Goal: Transaction & Acquisition: Book appointment/travel/reservation

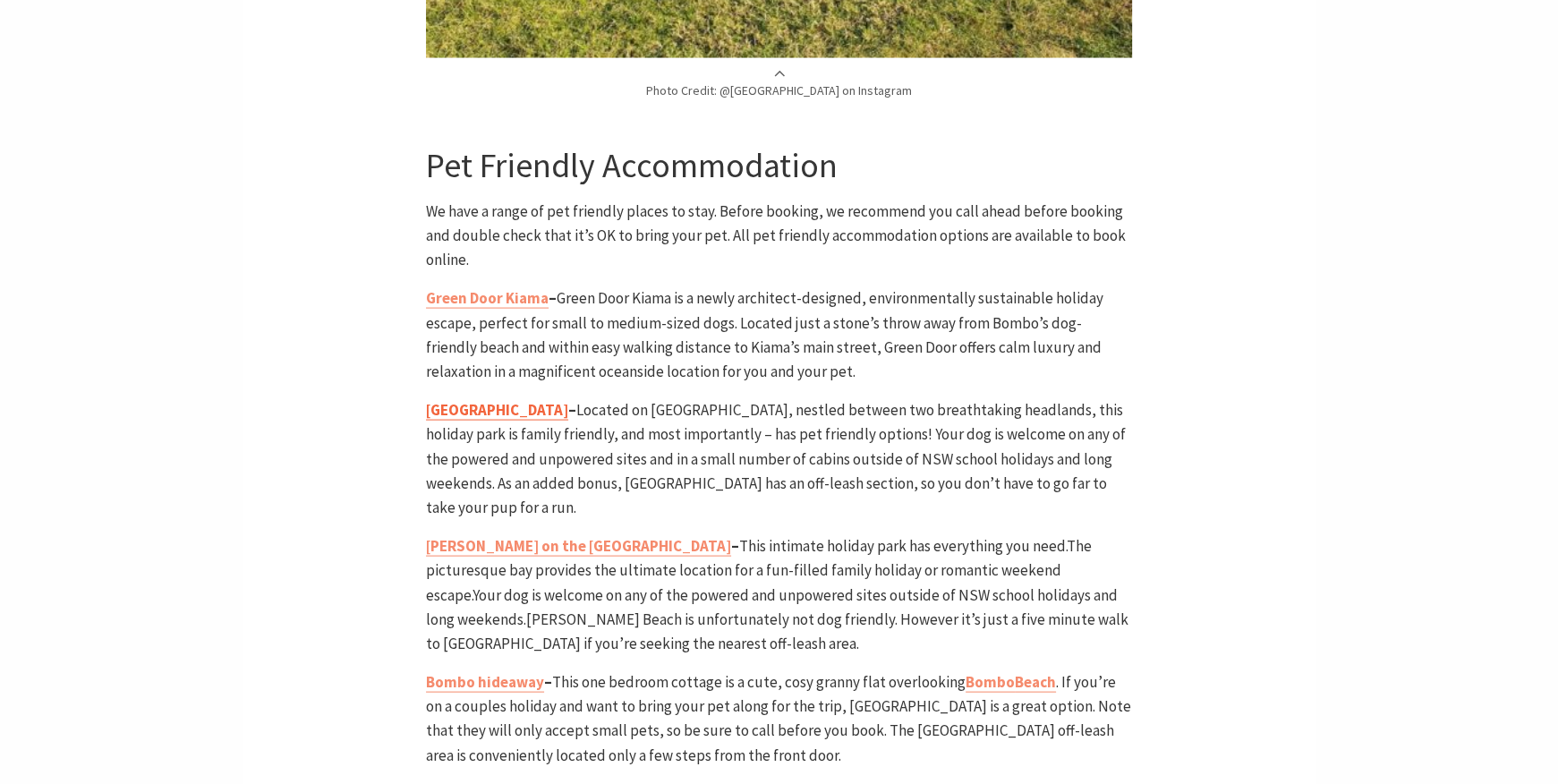
scroll to position [4027, 0]
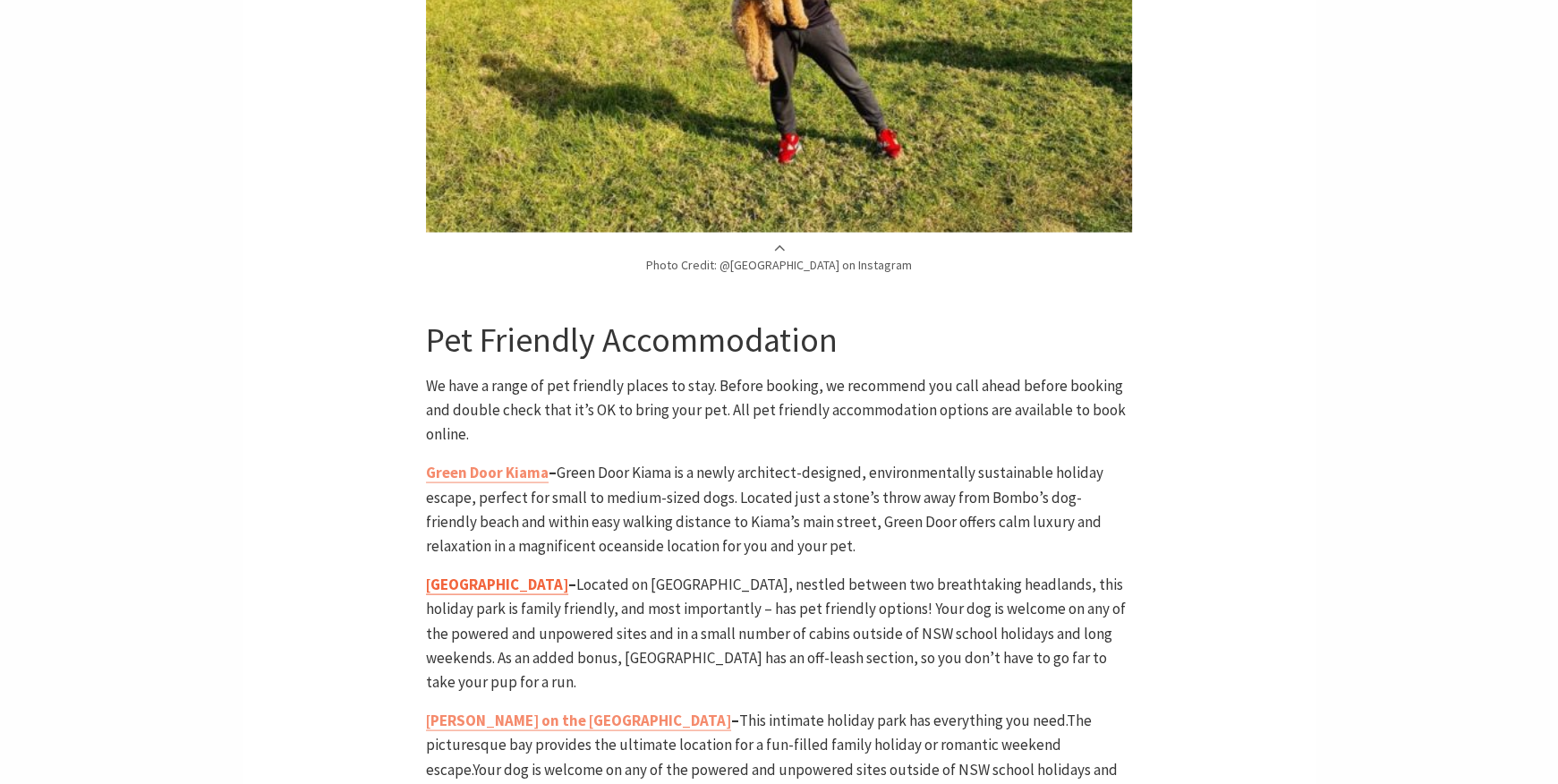
click at [511, 574] on b "[GEOGRAPHIC_DATA]" at bounding box center [497, 584] width 143 height 19
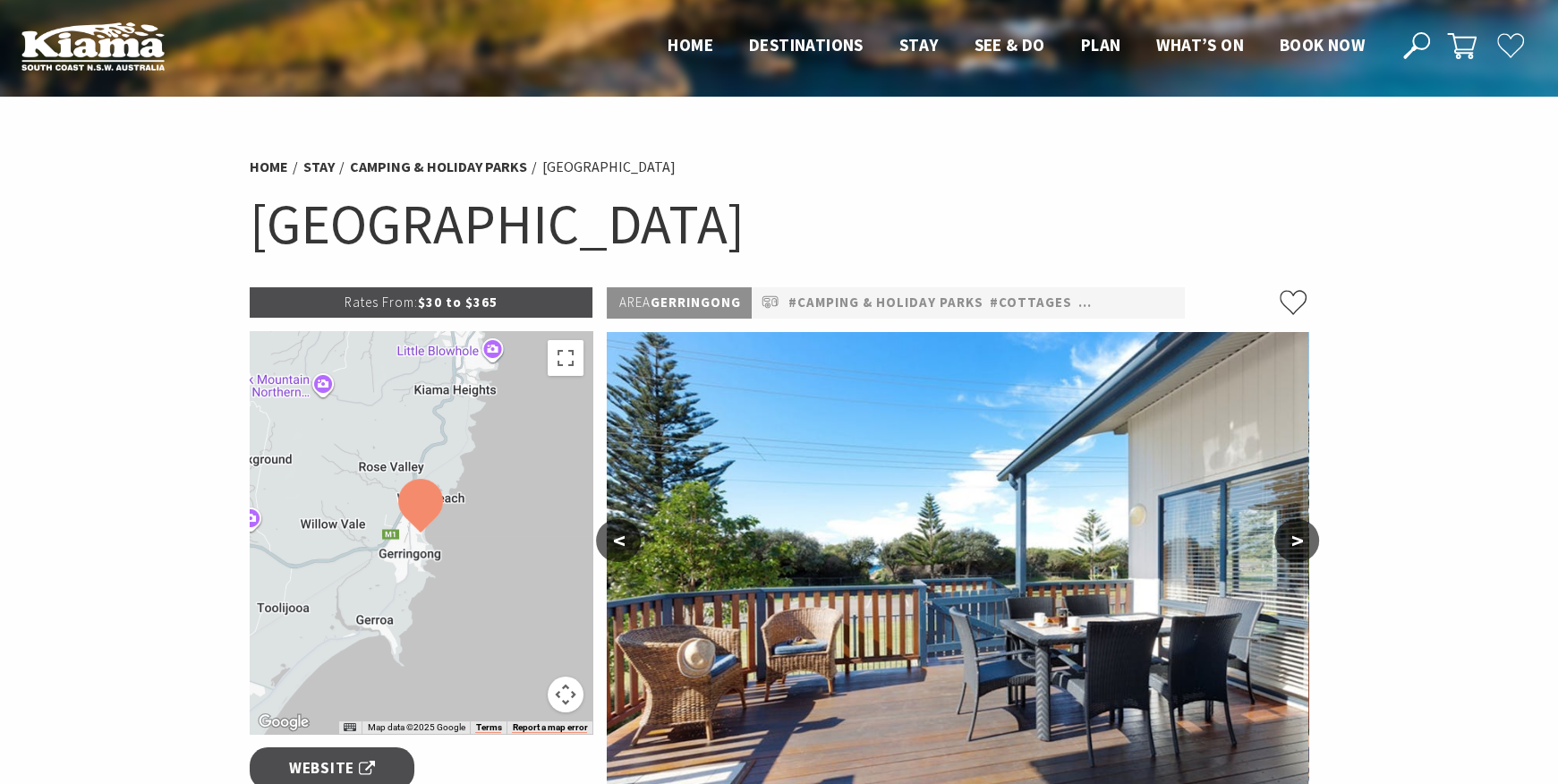
click at [1288, 551] on button ">" at bounding box center [1297, 540] width 45 height 43
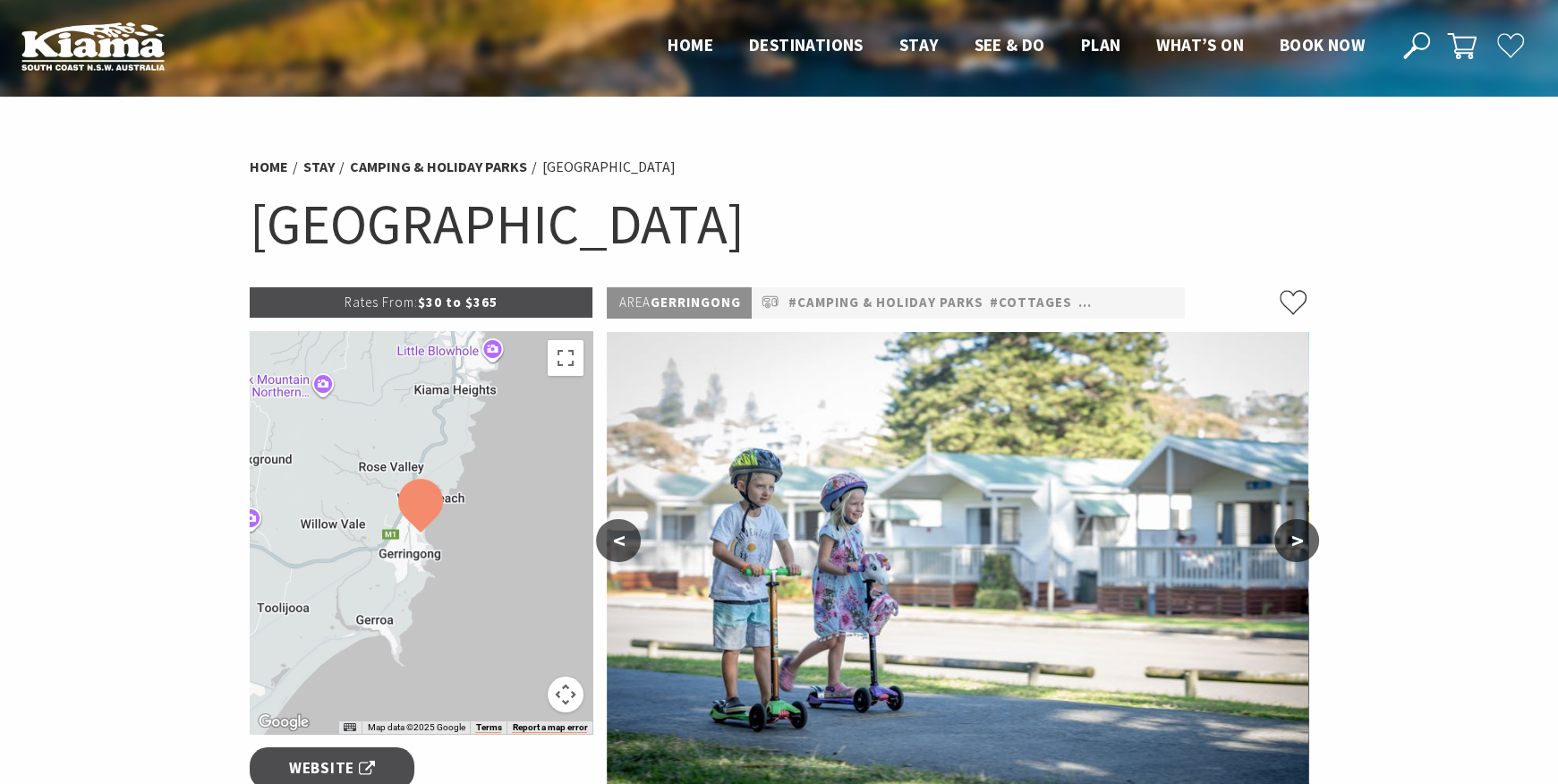
click at [1288, 551] on button ">" at bounding box center [1297, 540] width 45 height 43
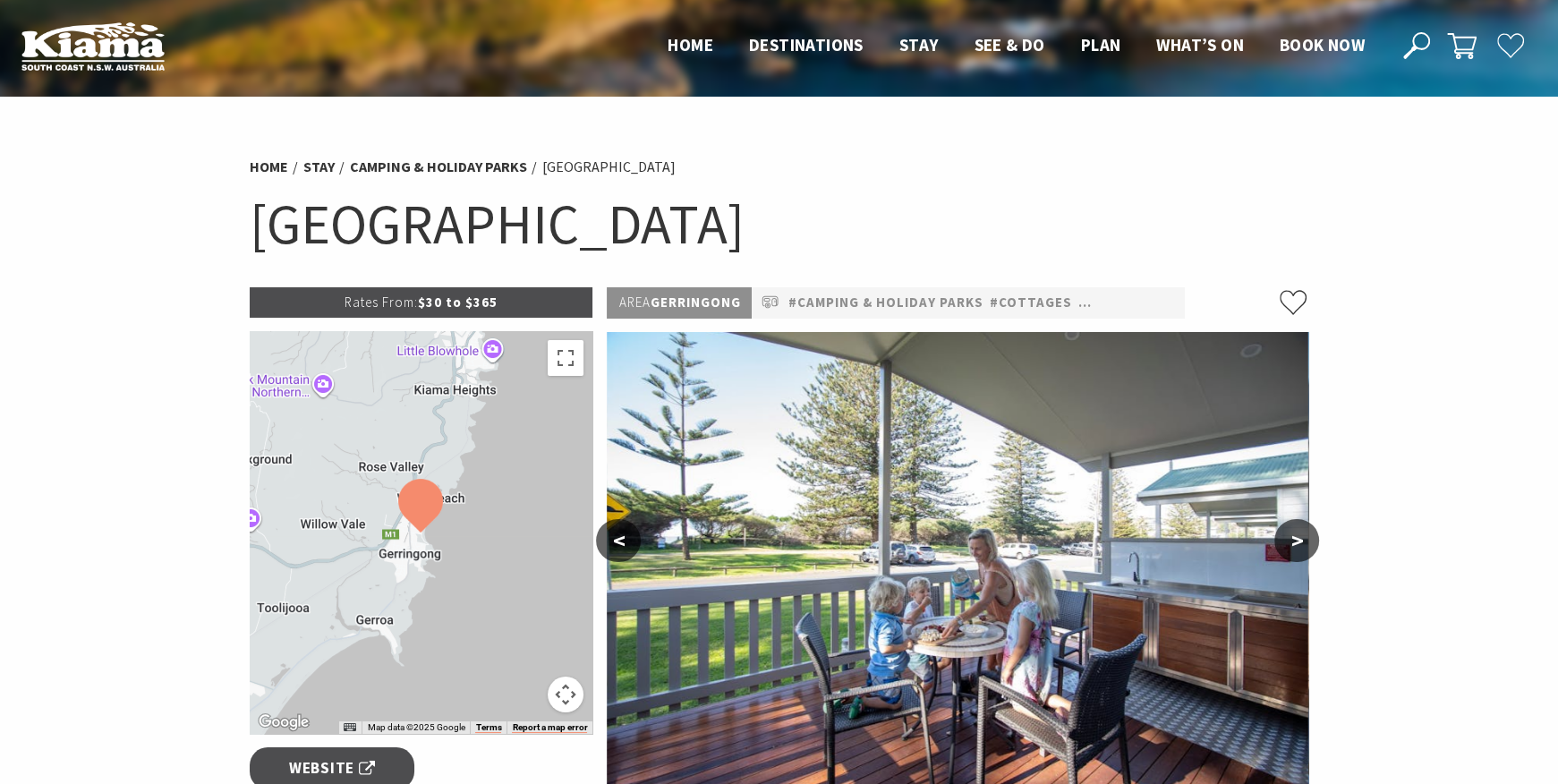
scroll to position [89, 0]
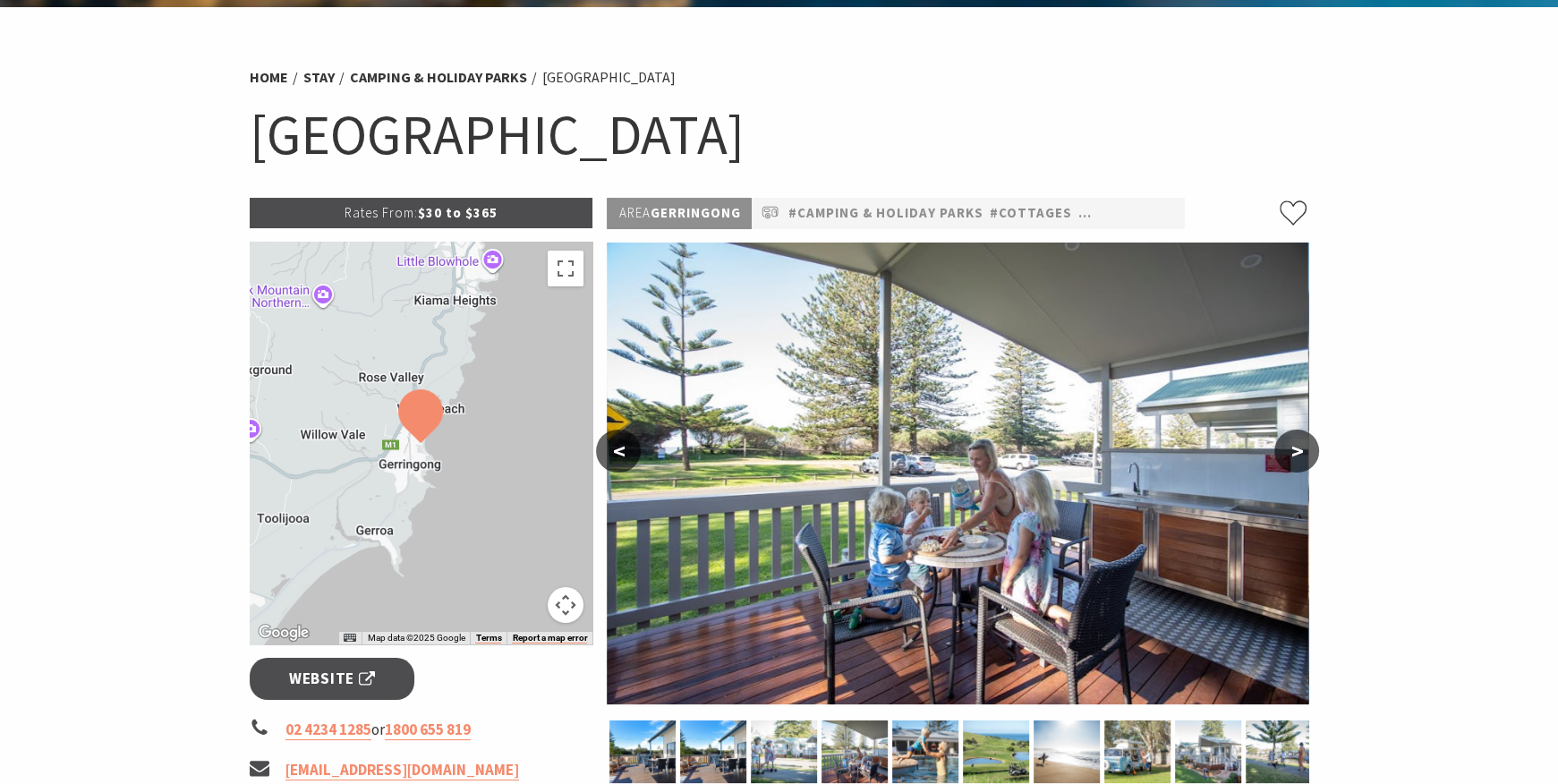
click at [1288, 449] on button ">" at bounding box center [1297, 451] width 45 height 43
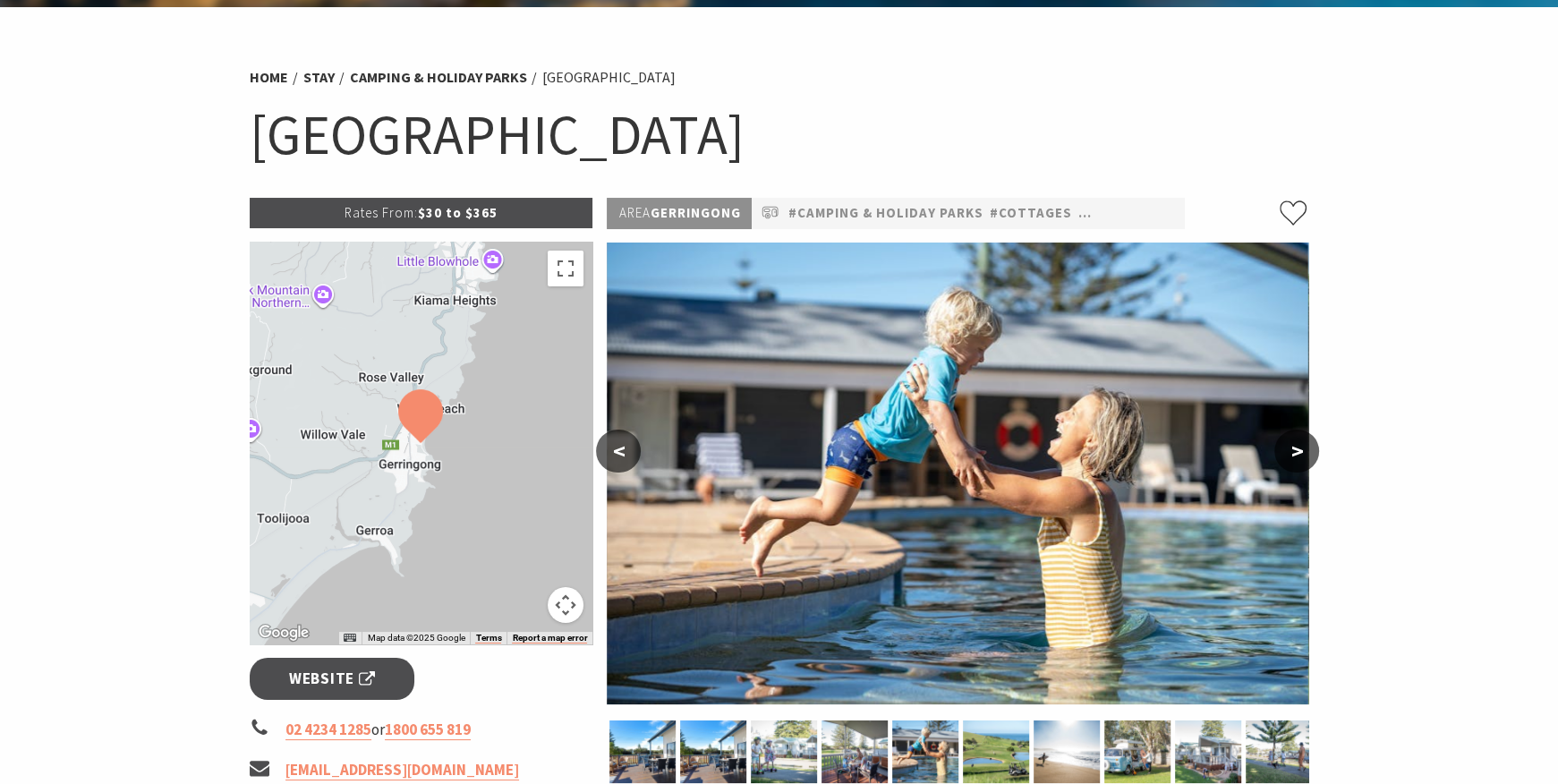
click at [1288, 449] on button ">" at bounding box center [1297, 451] width 45 height 43
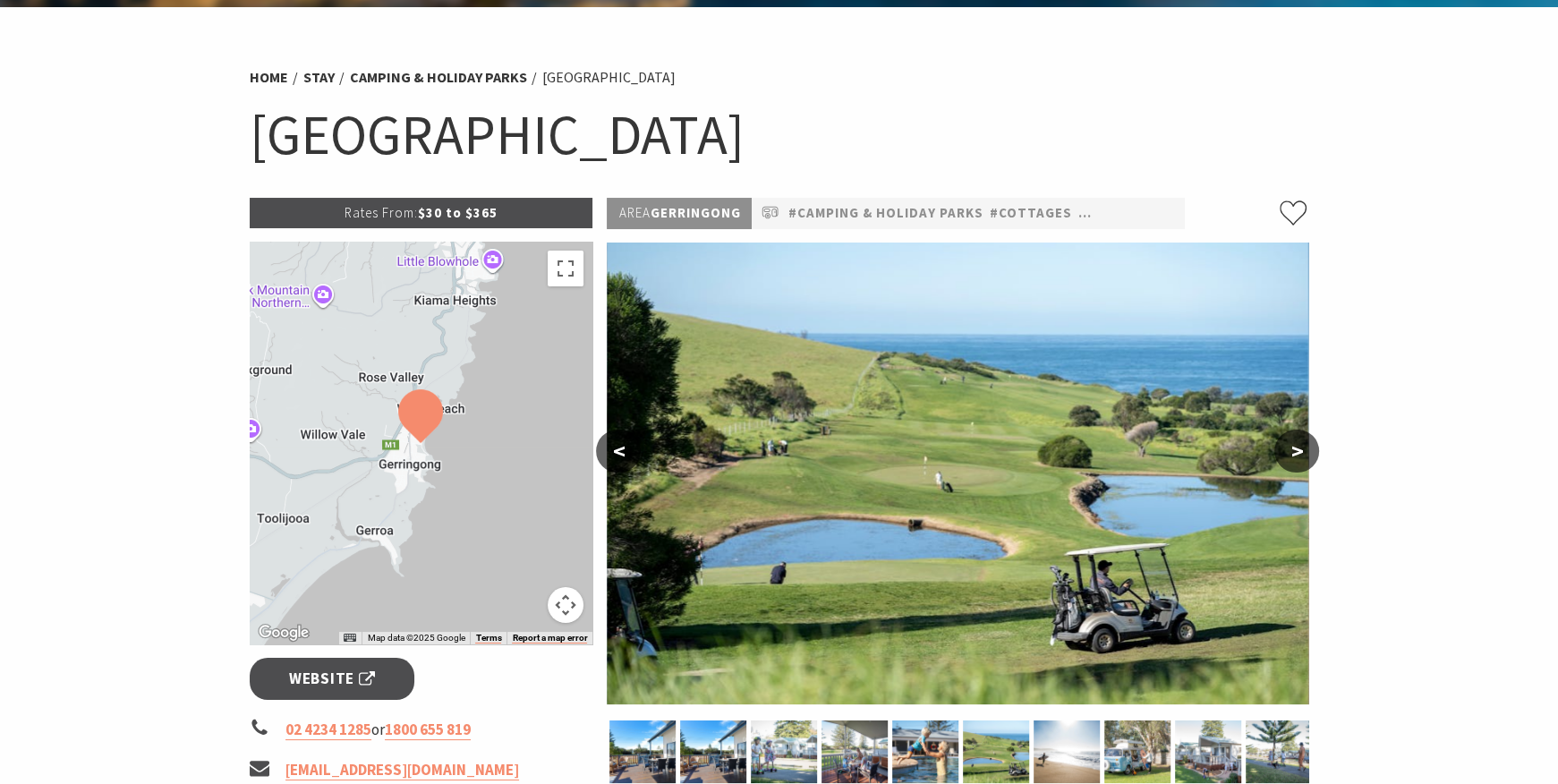
click at [1288, 449] on button ">" at bounding box center [1297, 451] width 45 height 43
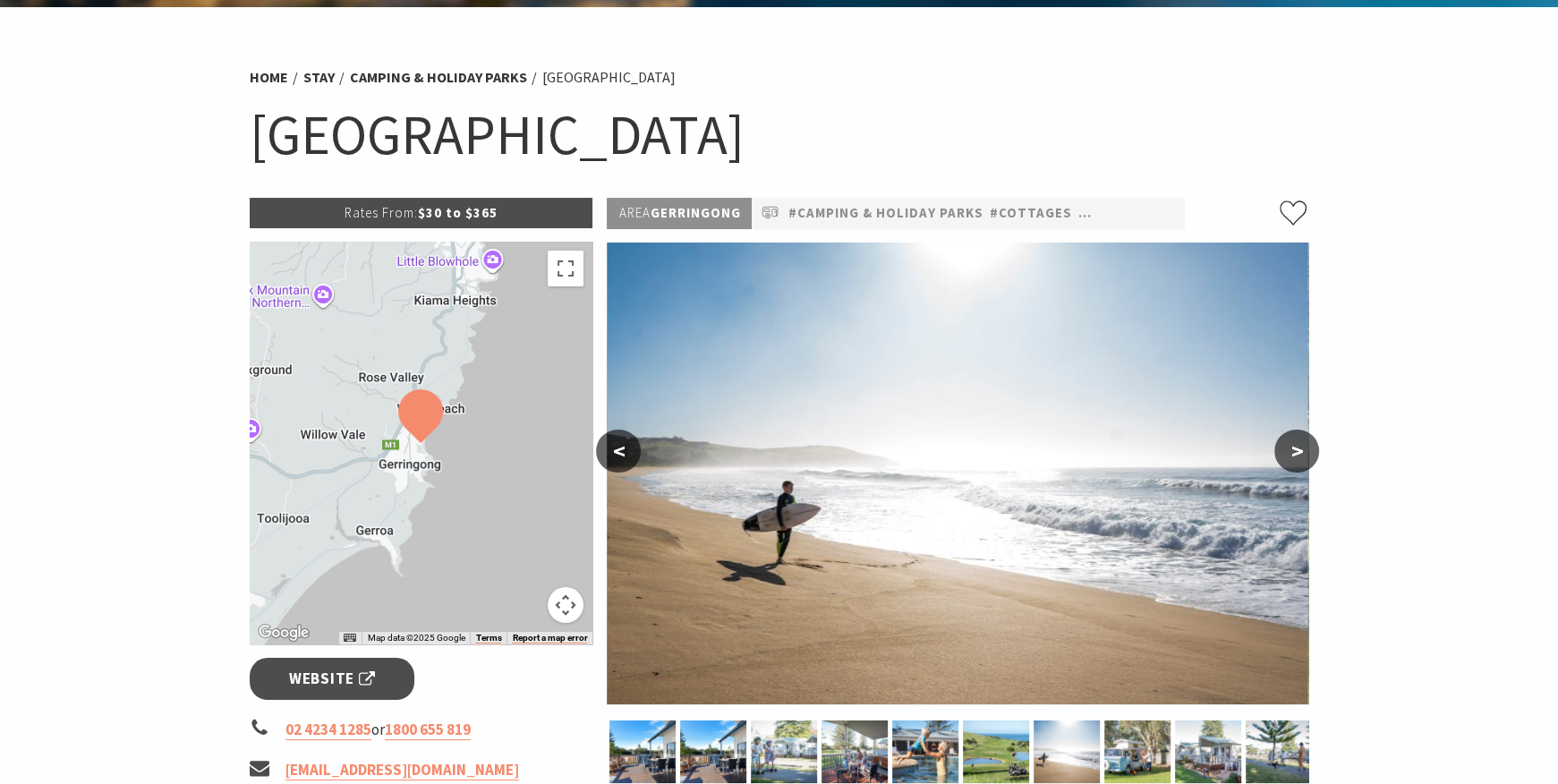
click at [1288, 449] on button ">" at bounding box center [1297, 451] width 45 height 43
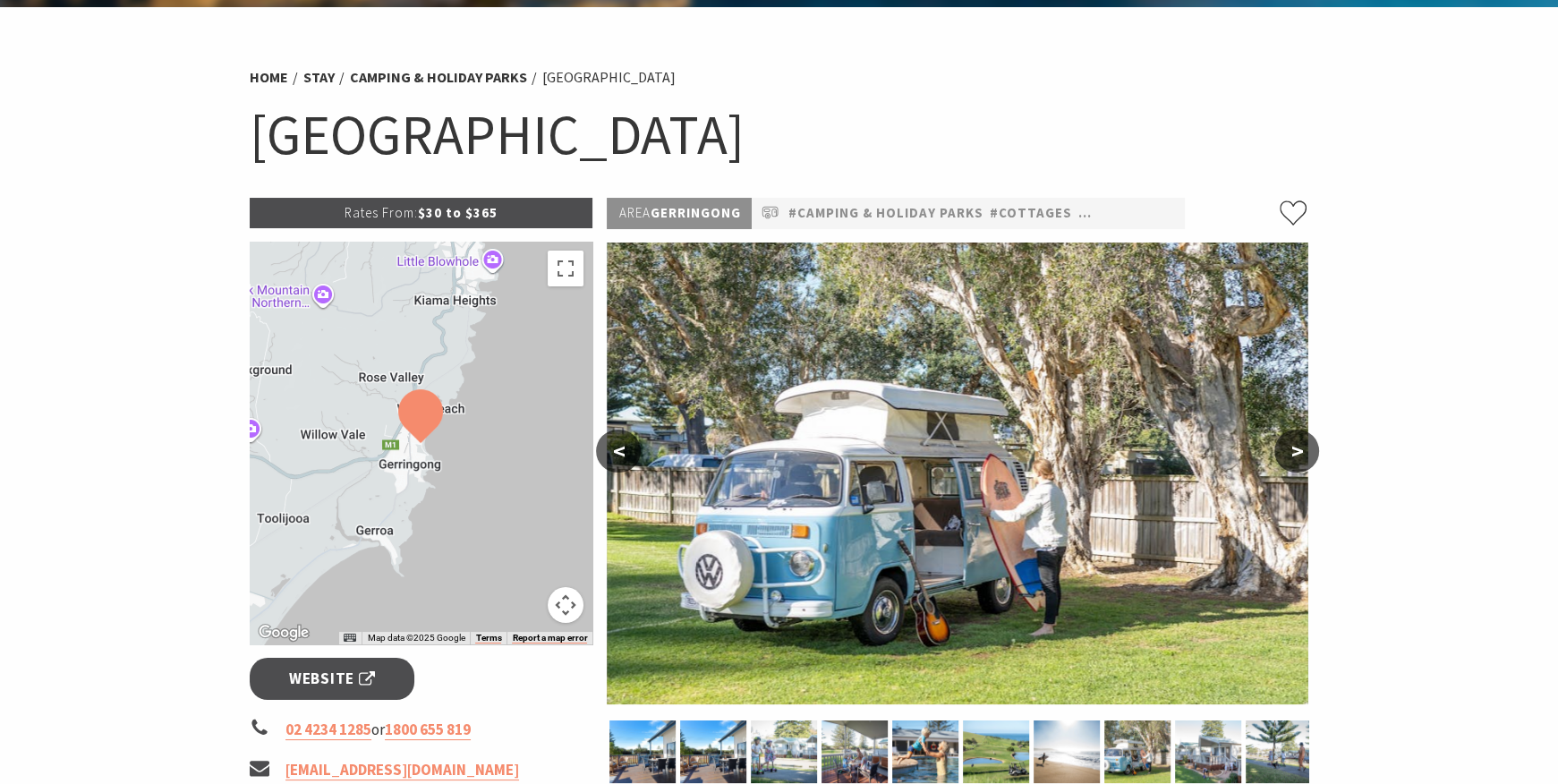
click at [1288, 449] on button ">" at bounding box center [1297, 451] width 45 height 43
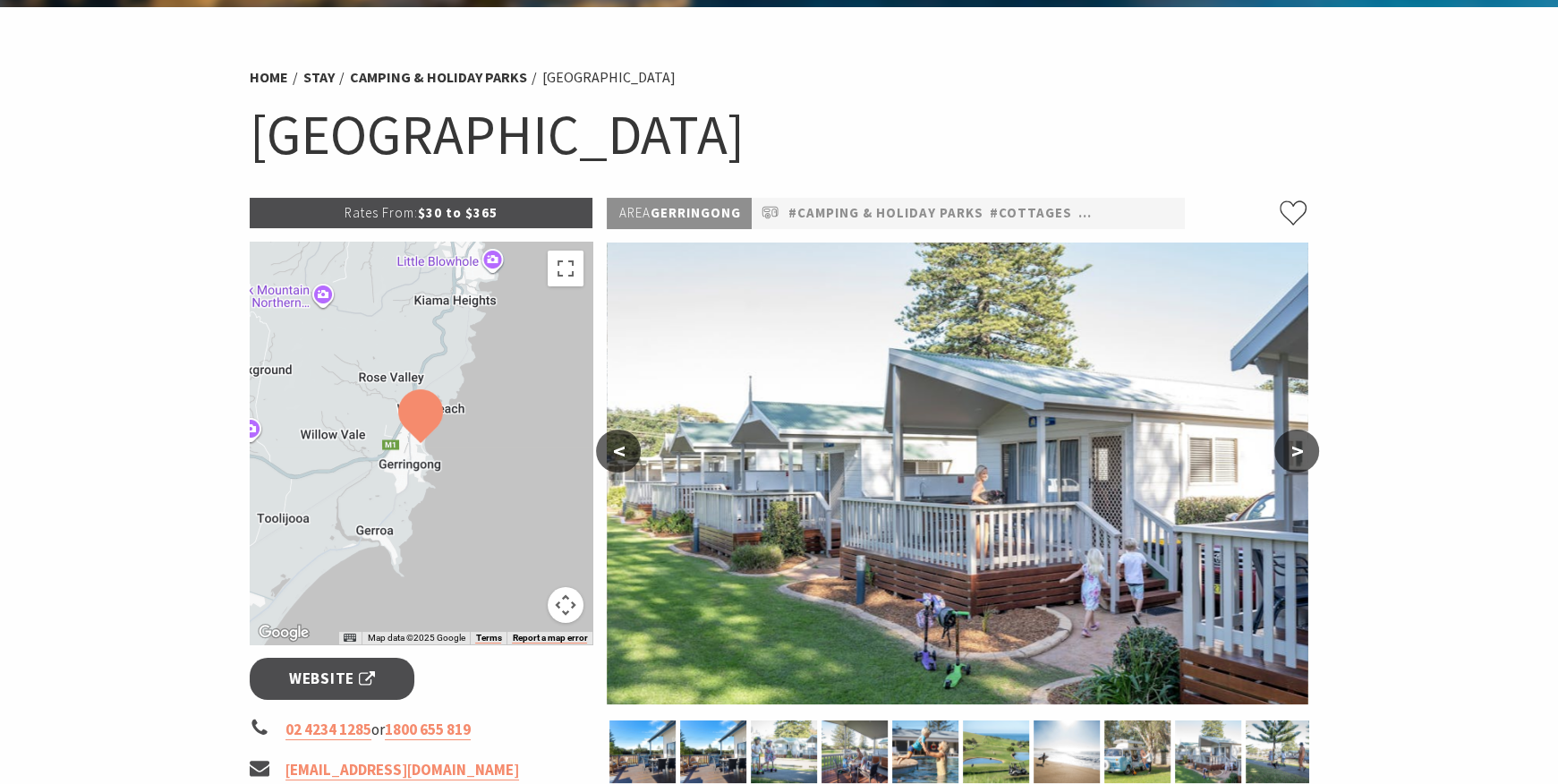
click at [1288, 449] on button ">" at bounding box center [1297, 451] width 45 height 43
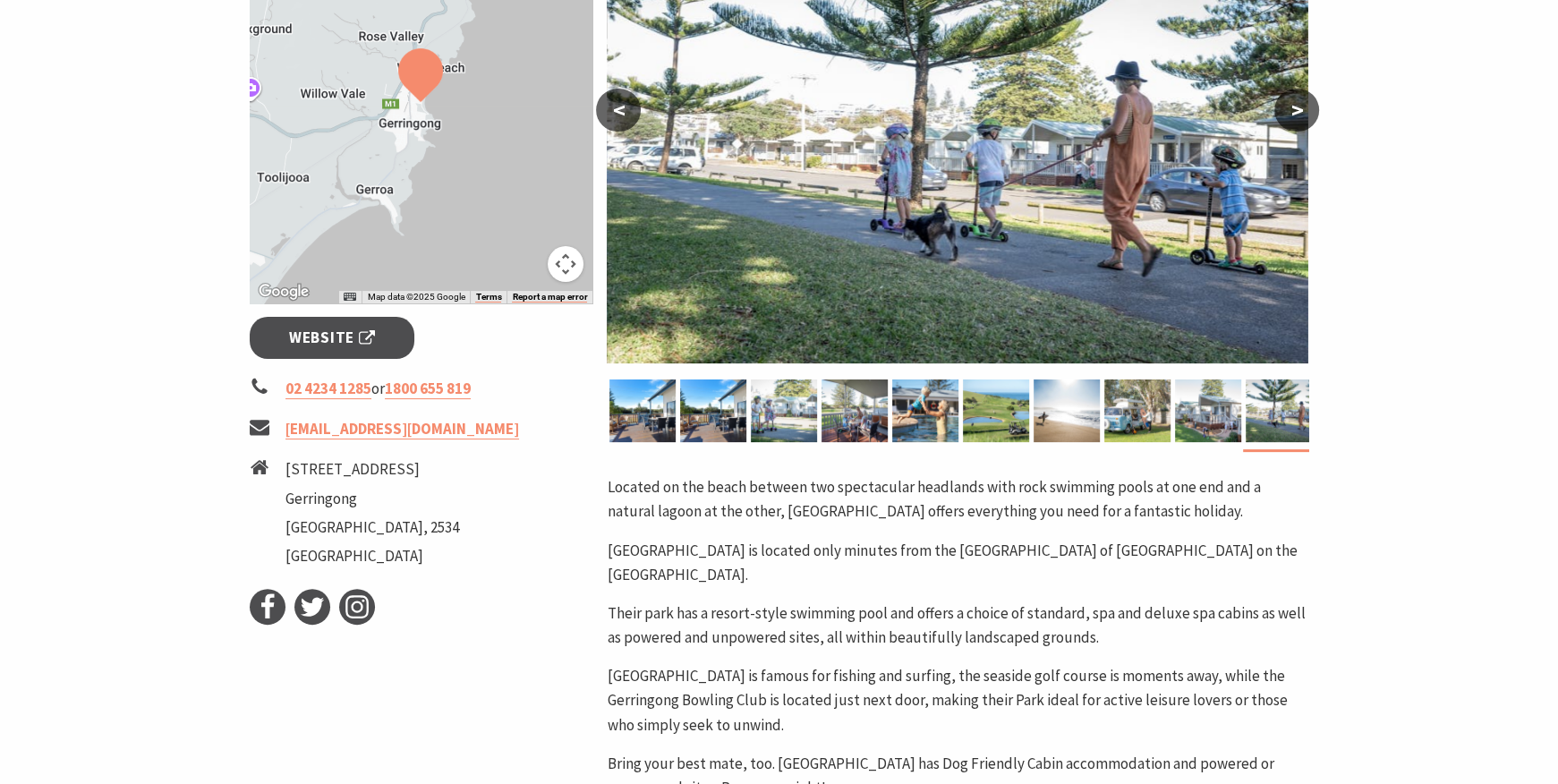
scroll to position [447, 0]
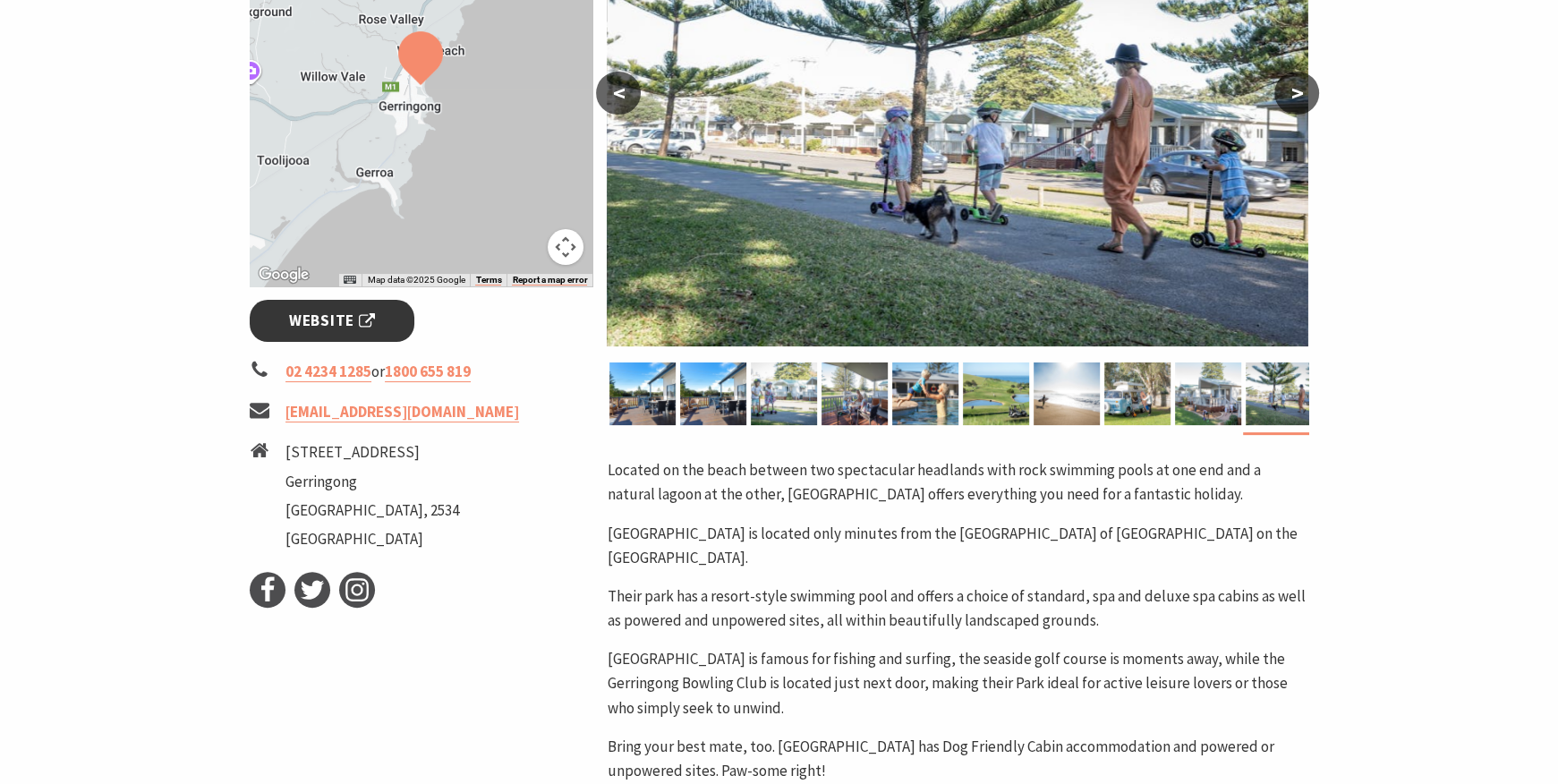
click at [315, 327] on span "Website" at bounding box center [332, 320] width 86 height 24
